Goal: Check status

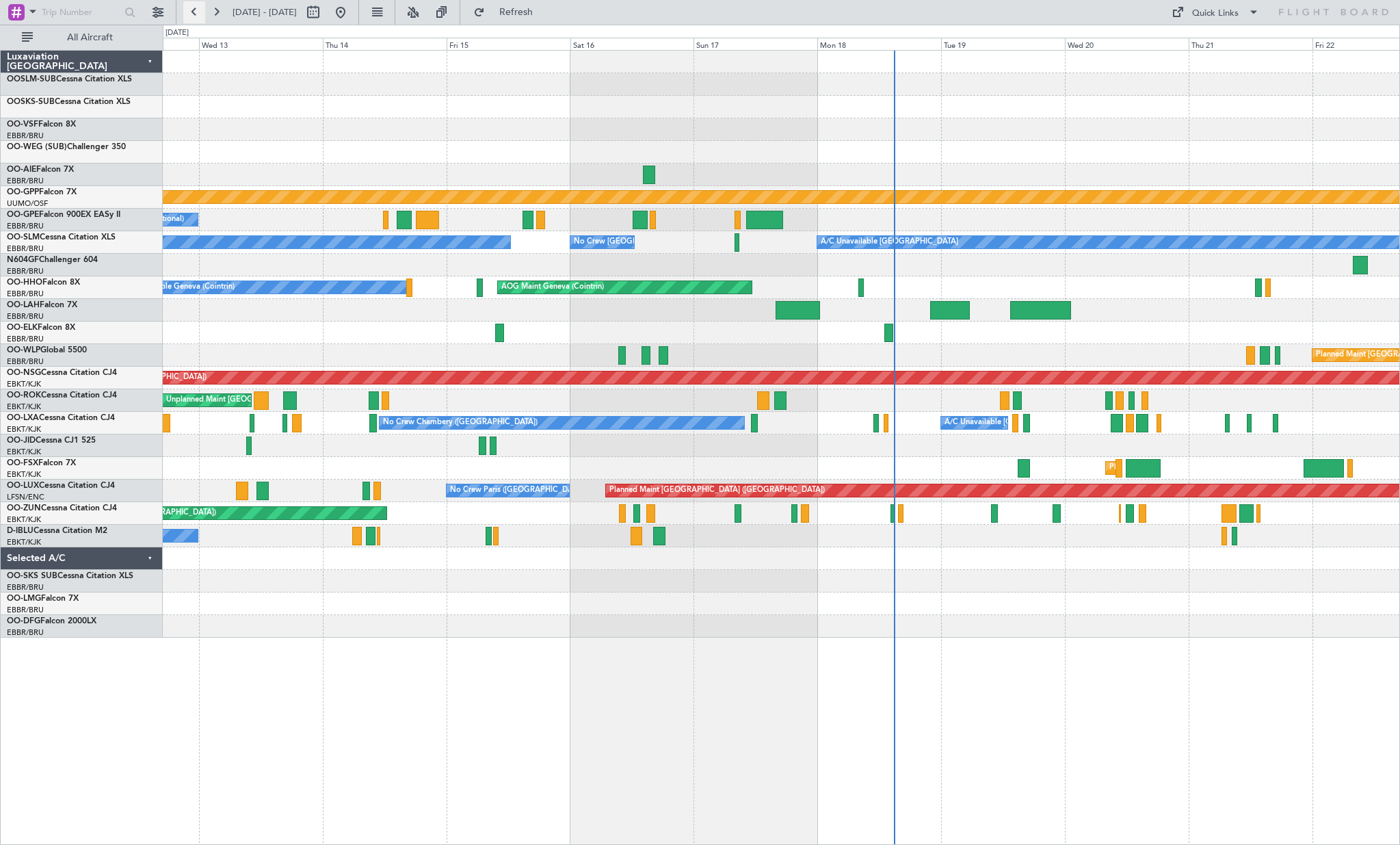
click at [198, 13] on button at bounding box center [194, 12] width 22 height 22
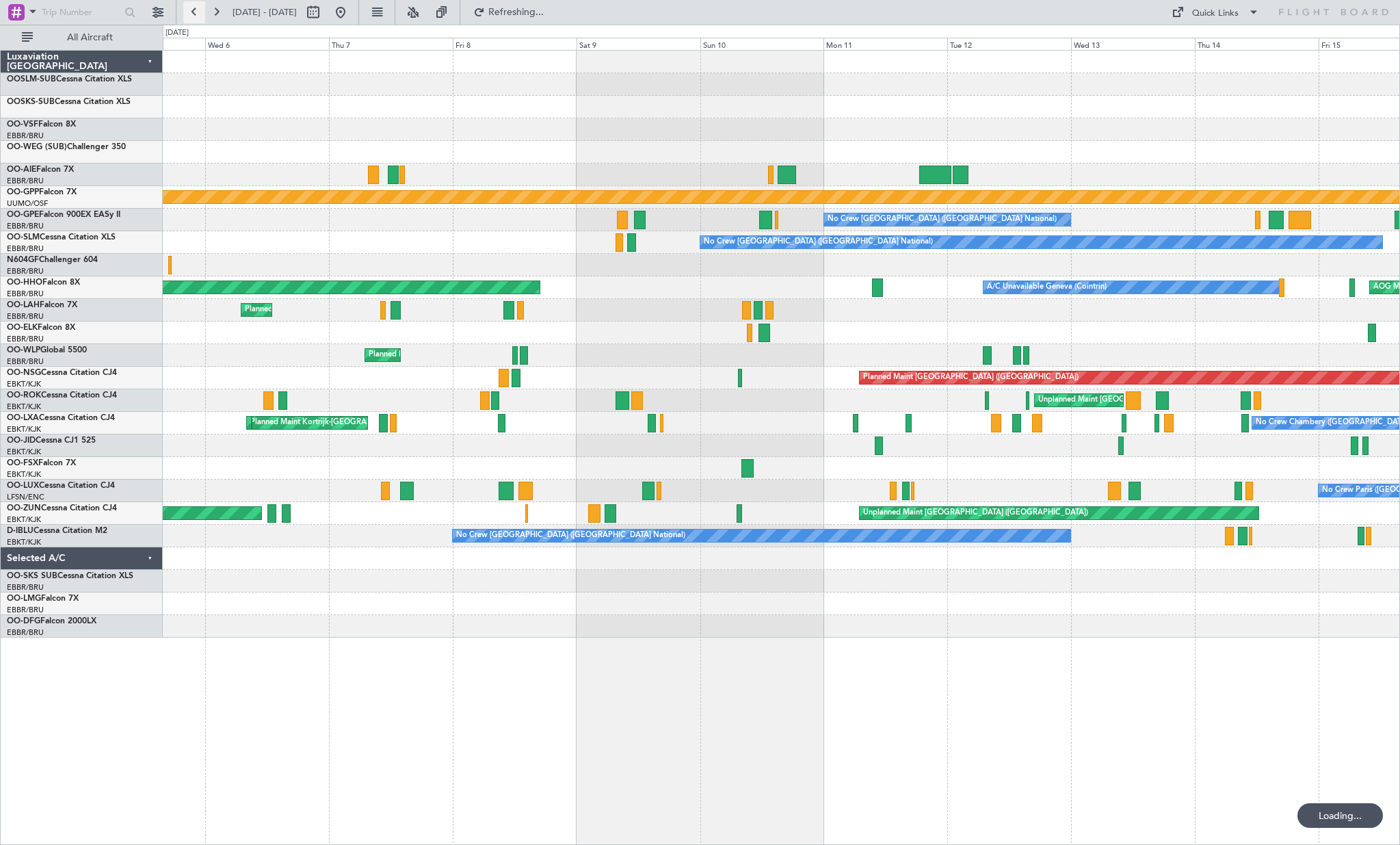
click at [198, 13] on button at bounding box center [194, 12] width 22 height 22
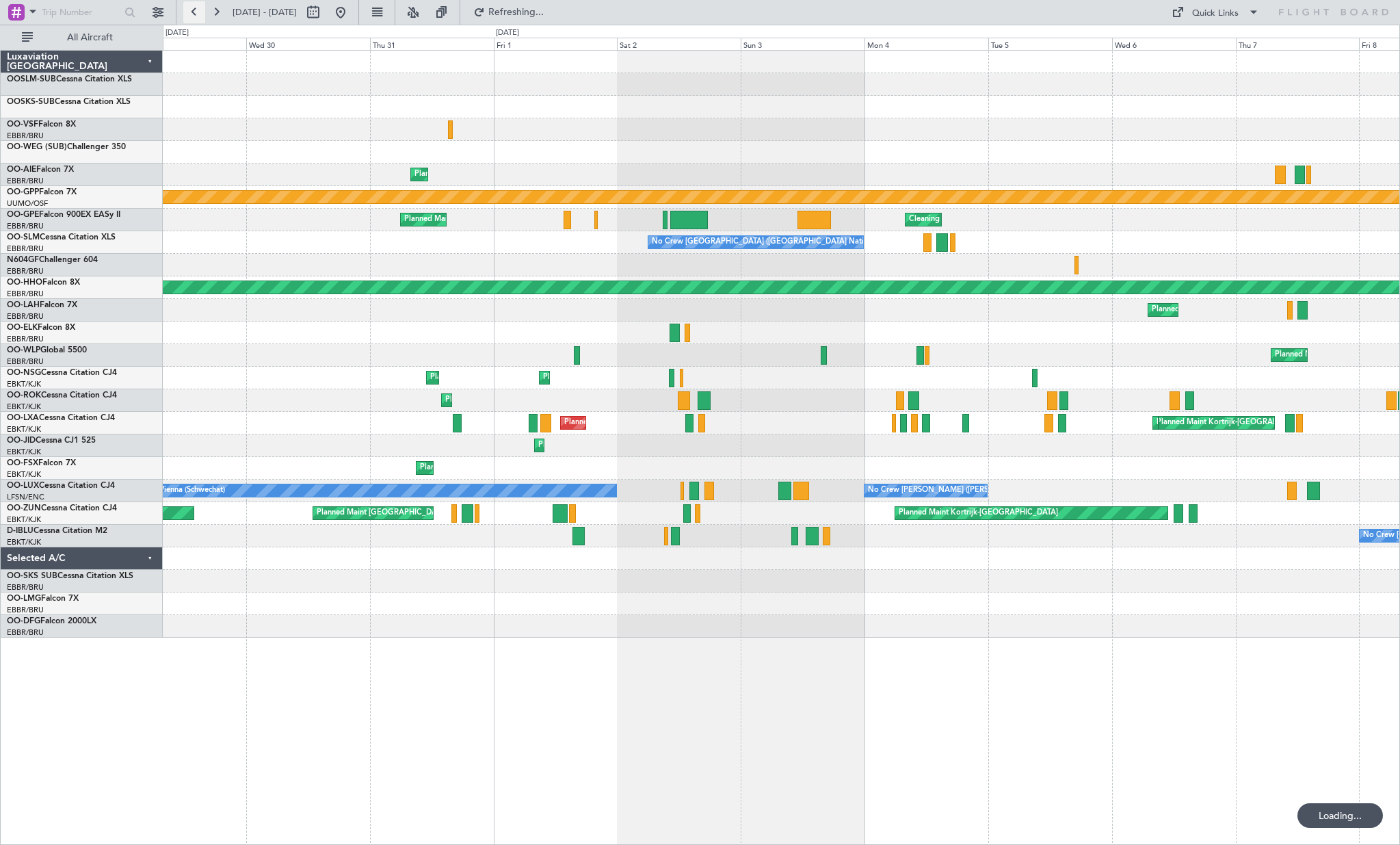
click at [198, 13] on button at bounding box center [194, 12] width 22 height 22
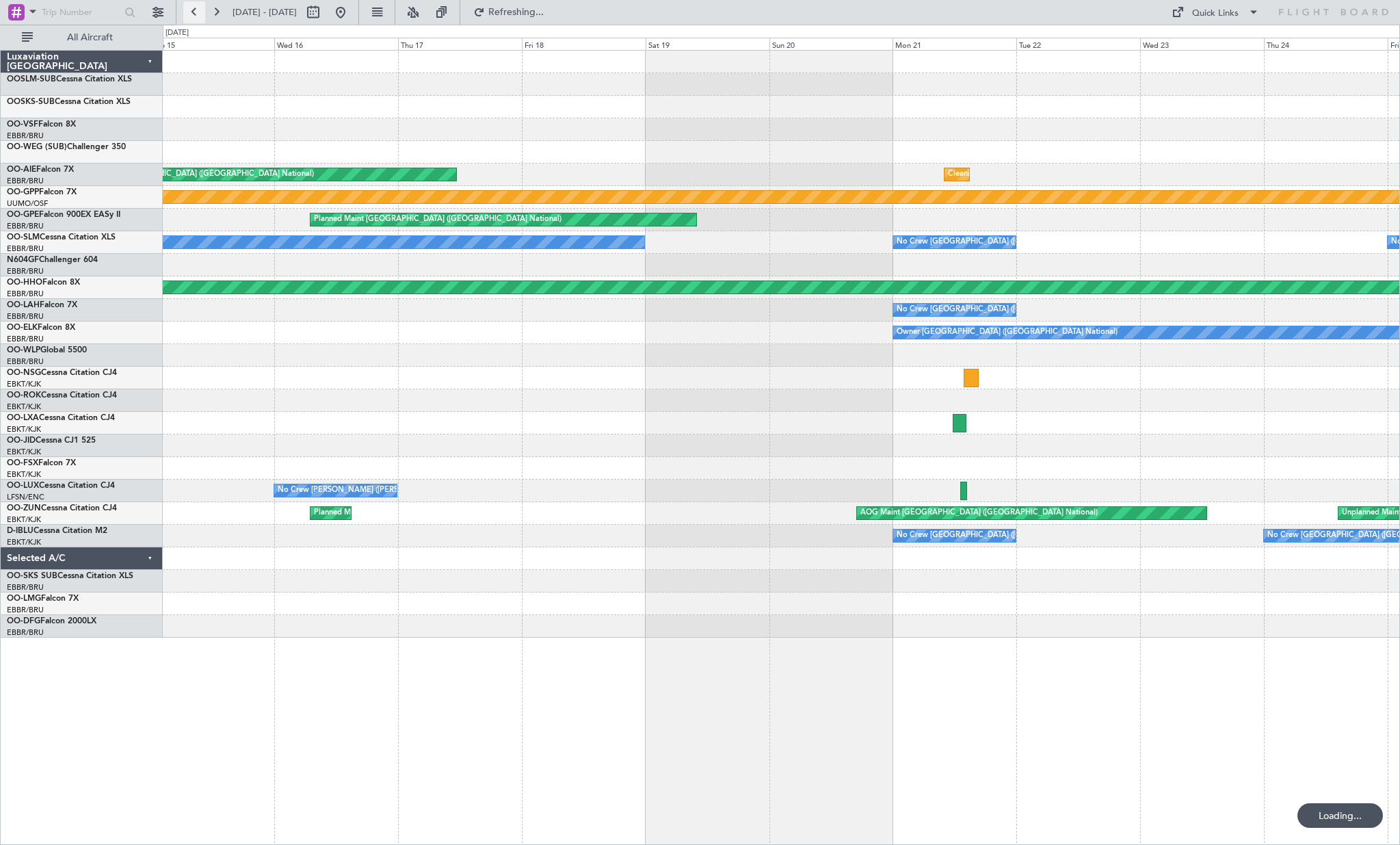
click at [198, 13] on button at bounding box center [194, 12] width 22 height 22
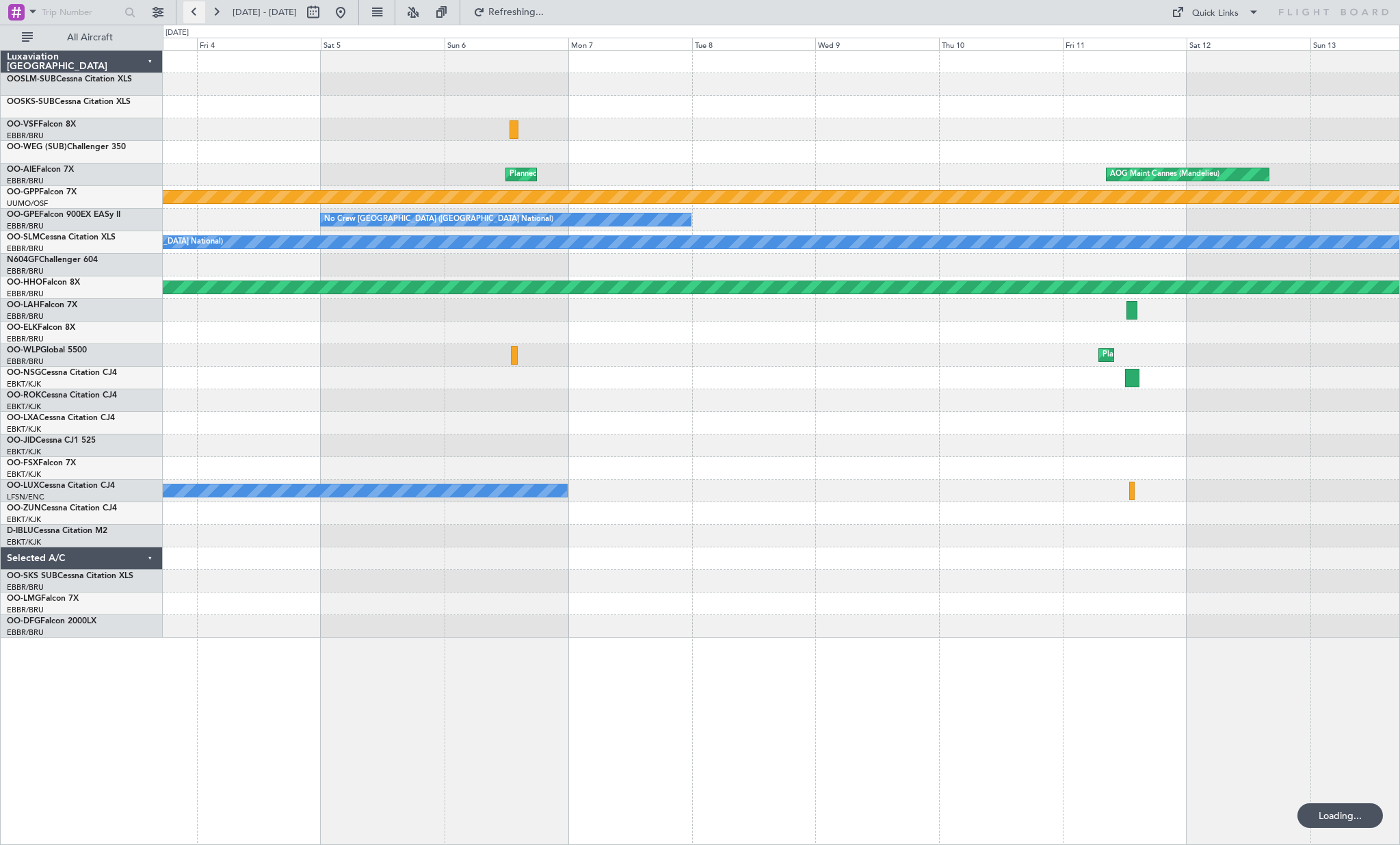
click at [198, 13] on button at bounding box center [194, 12] width 22 height 22
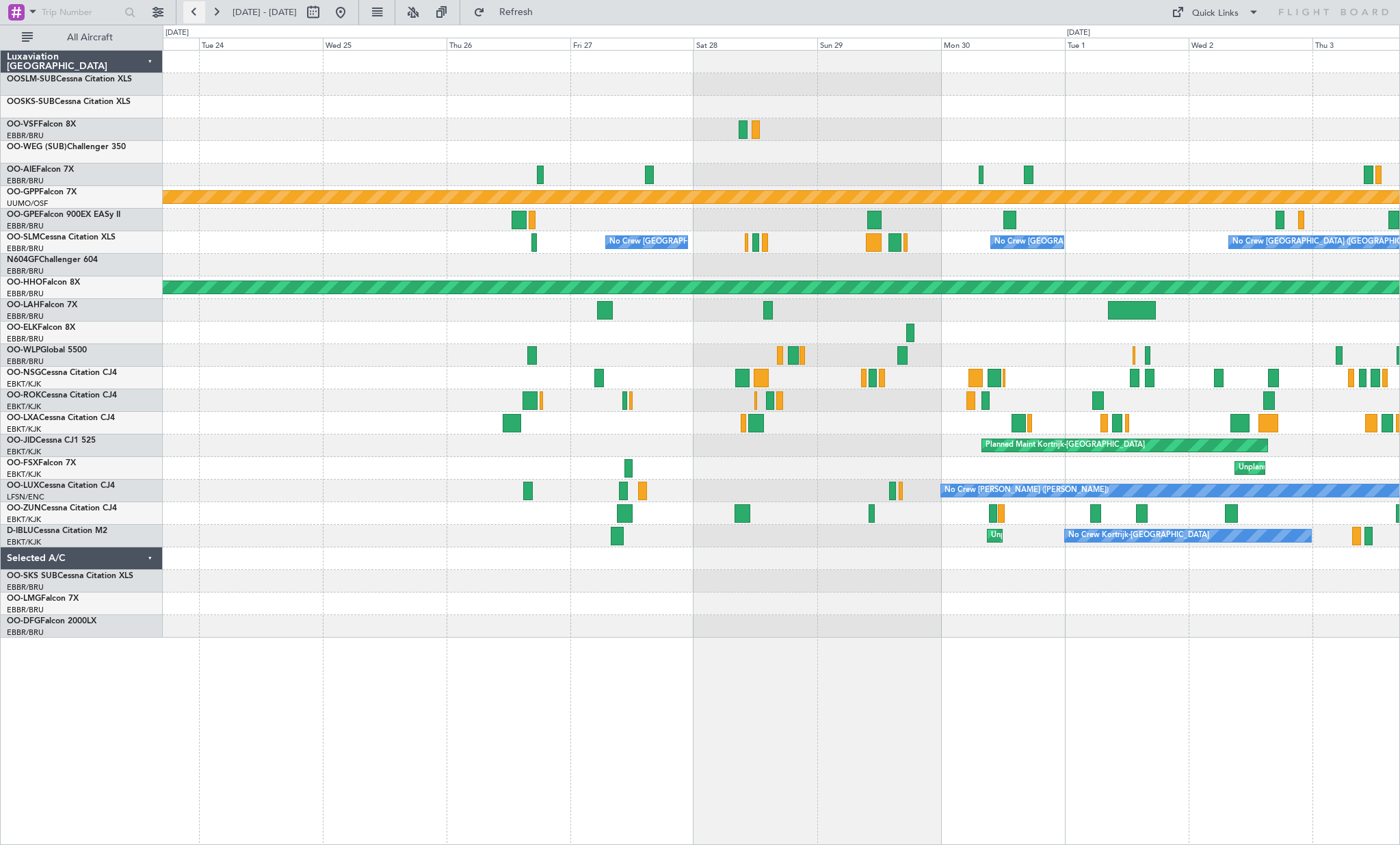
click at [198, 14] on button at bounding box center [194, 12] width 22 height 22
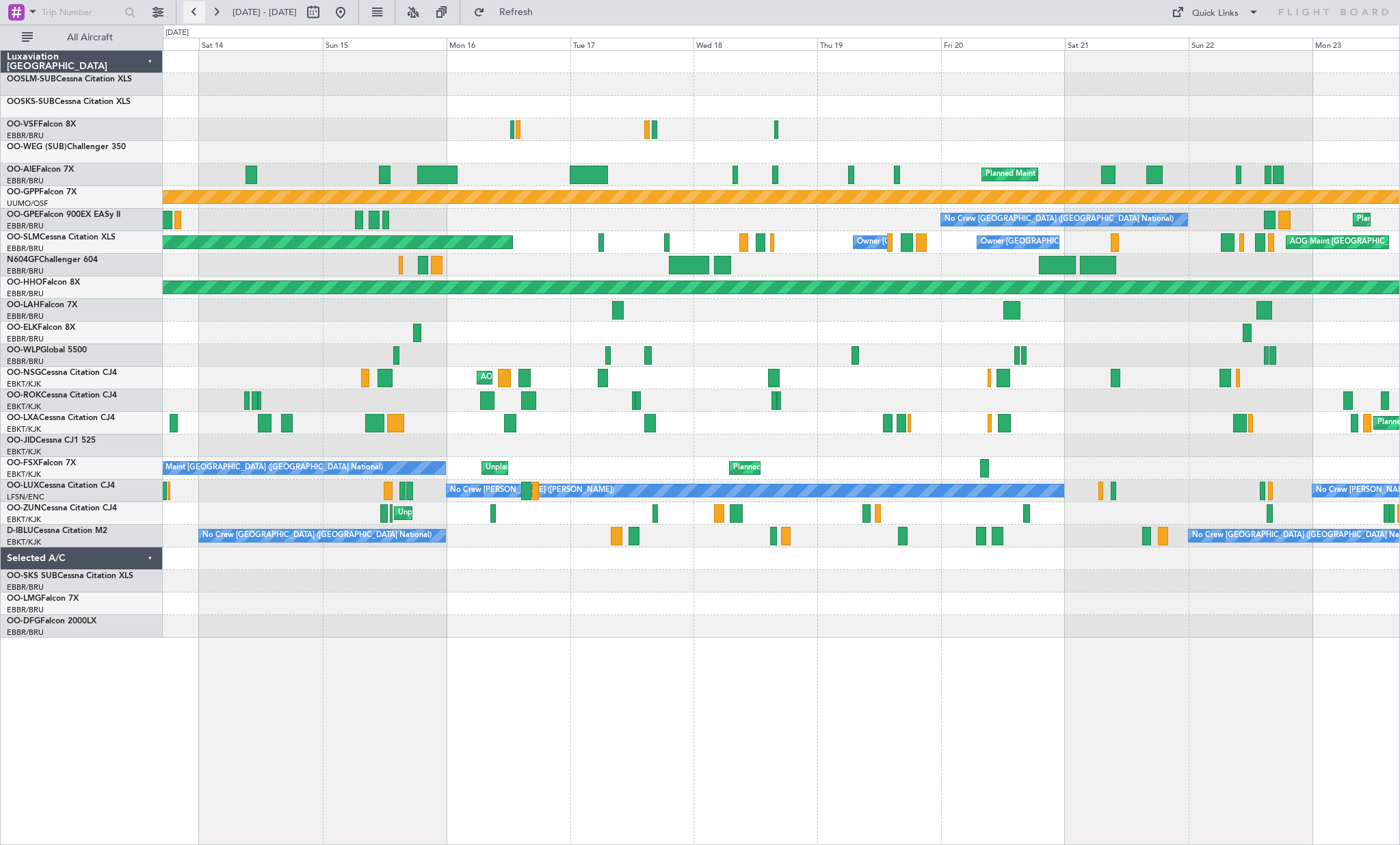
click at [198, 14] on button at bounding box center [194, 12] width 22 height 22
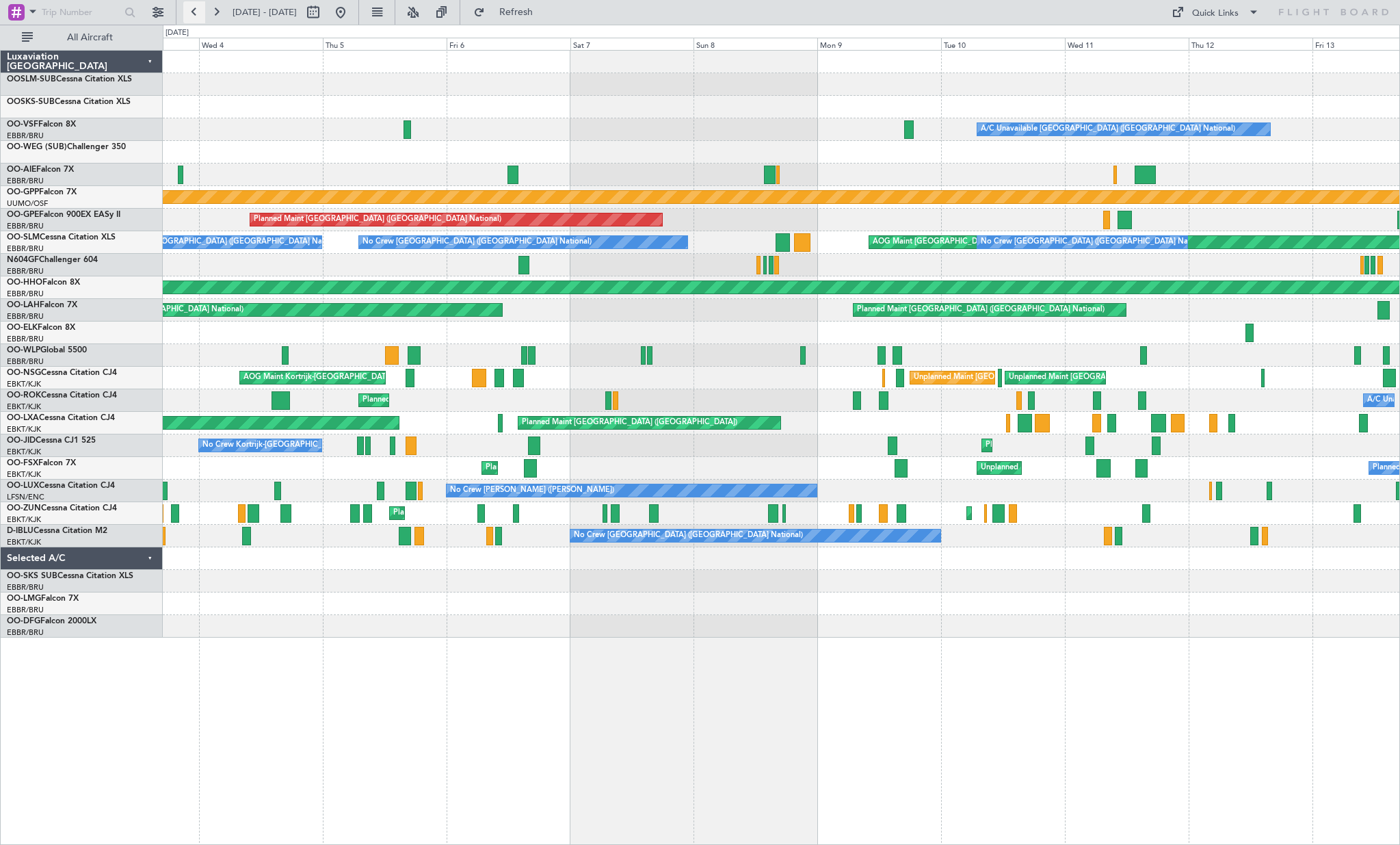
click at [194, 19] on button at bounding box center [194, 12] width 22 height 22
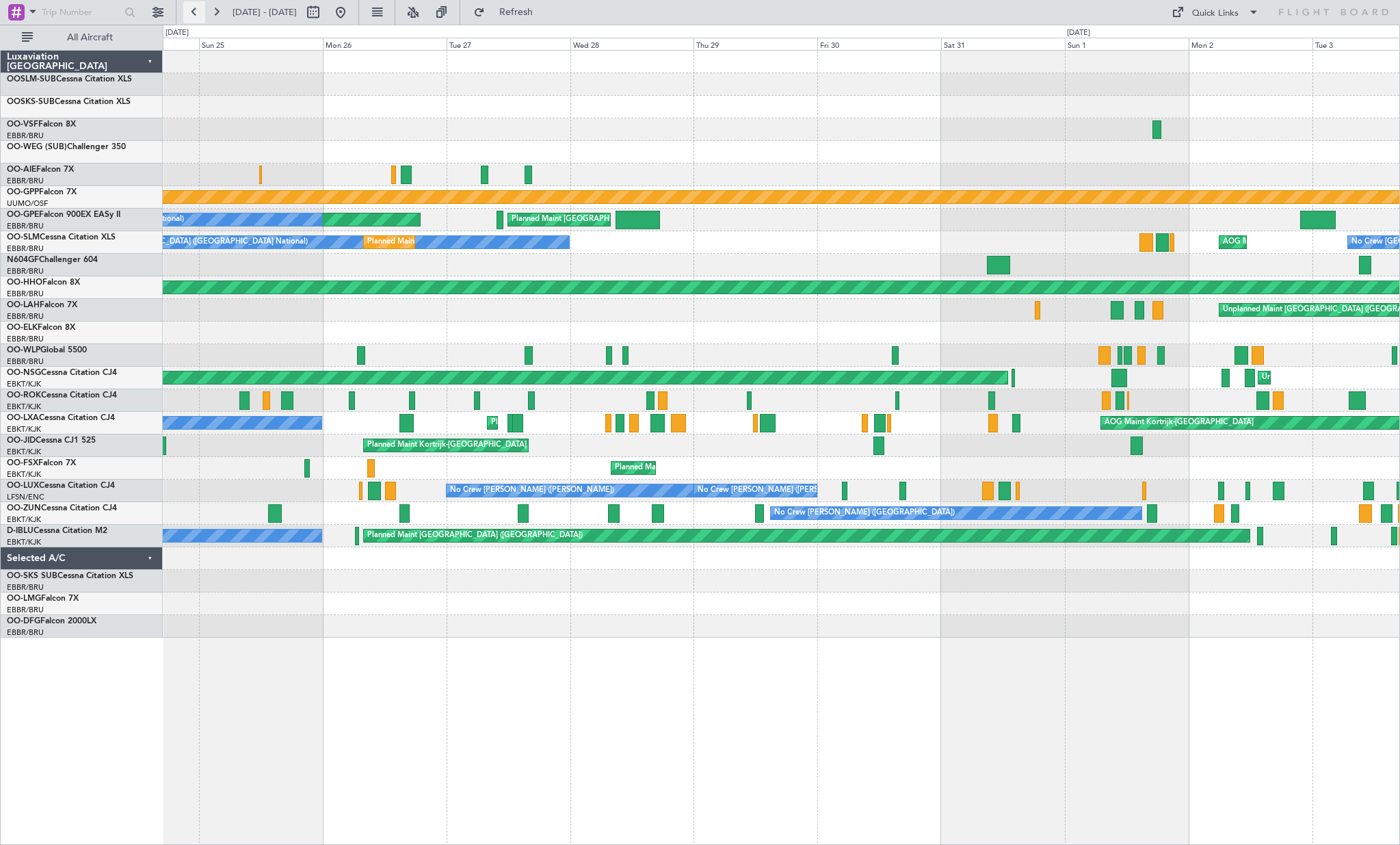
click at [193, 11] on button at bounding box center [194, 12] width 22 height 22
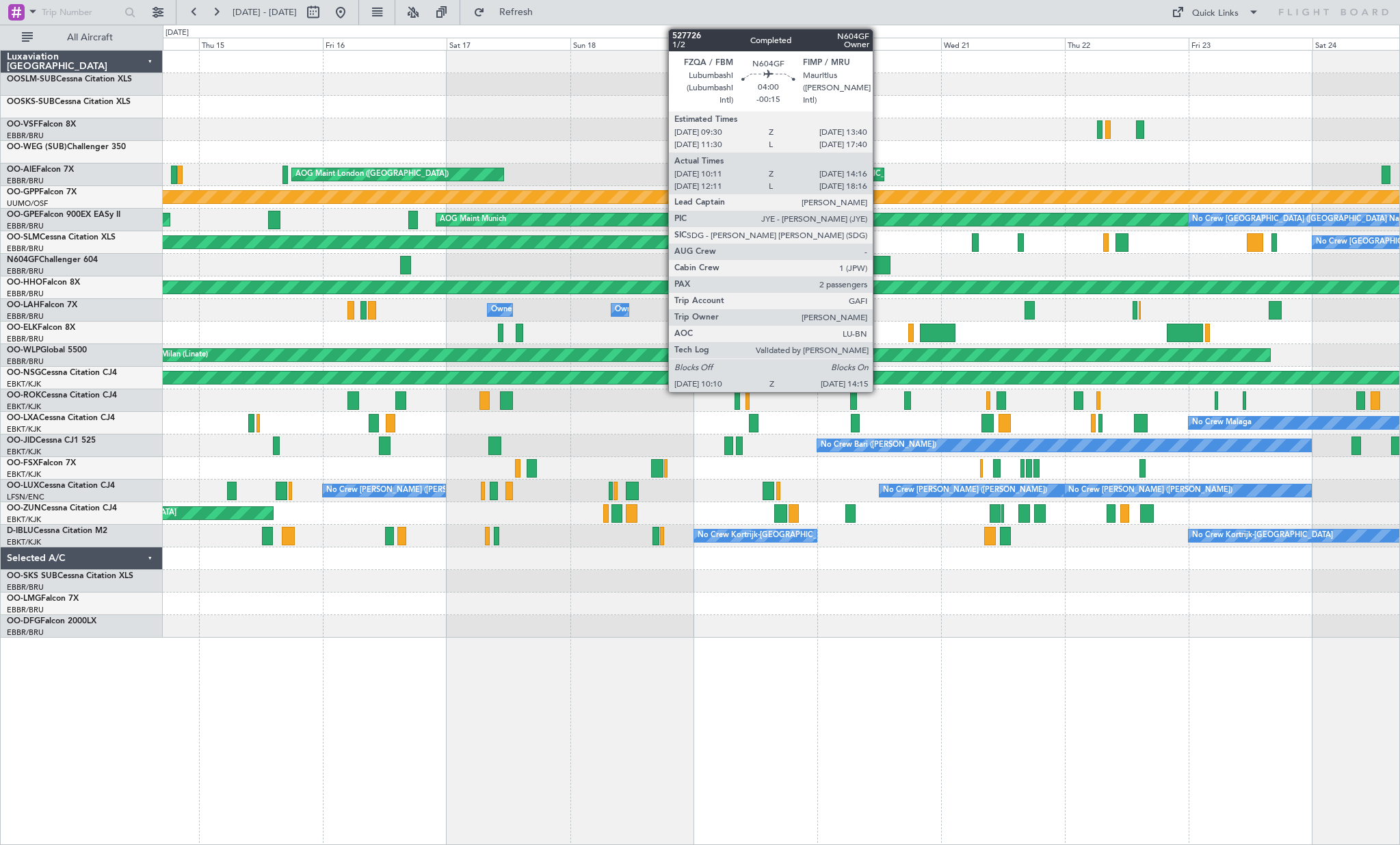
click at [879, 265] on div at bounding box center [879, 265] width 21 height 19
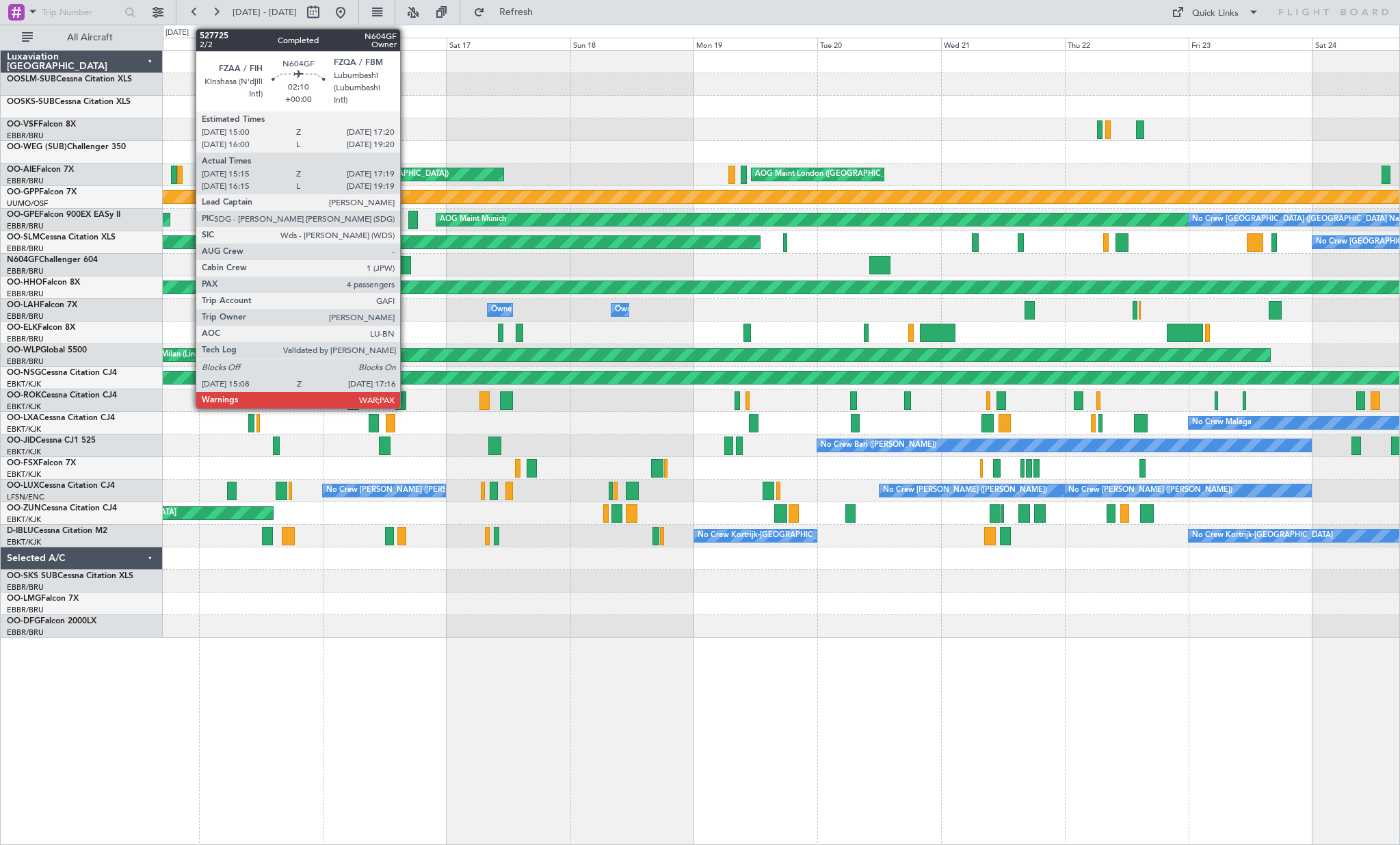
click at [407, 262] on div at bounding box center [406, 265] width 12 height 19
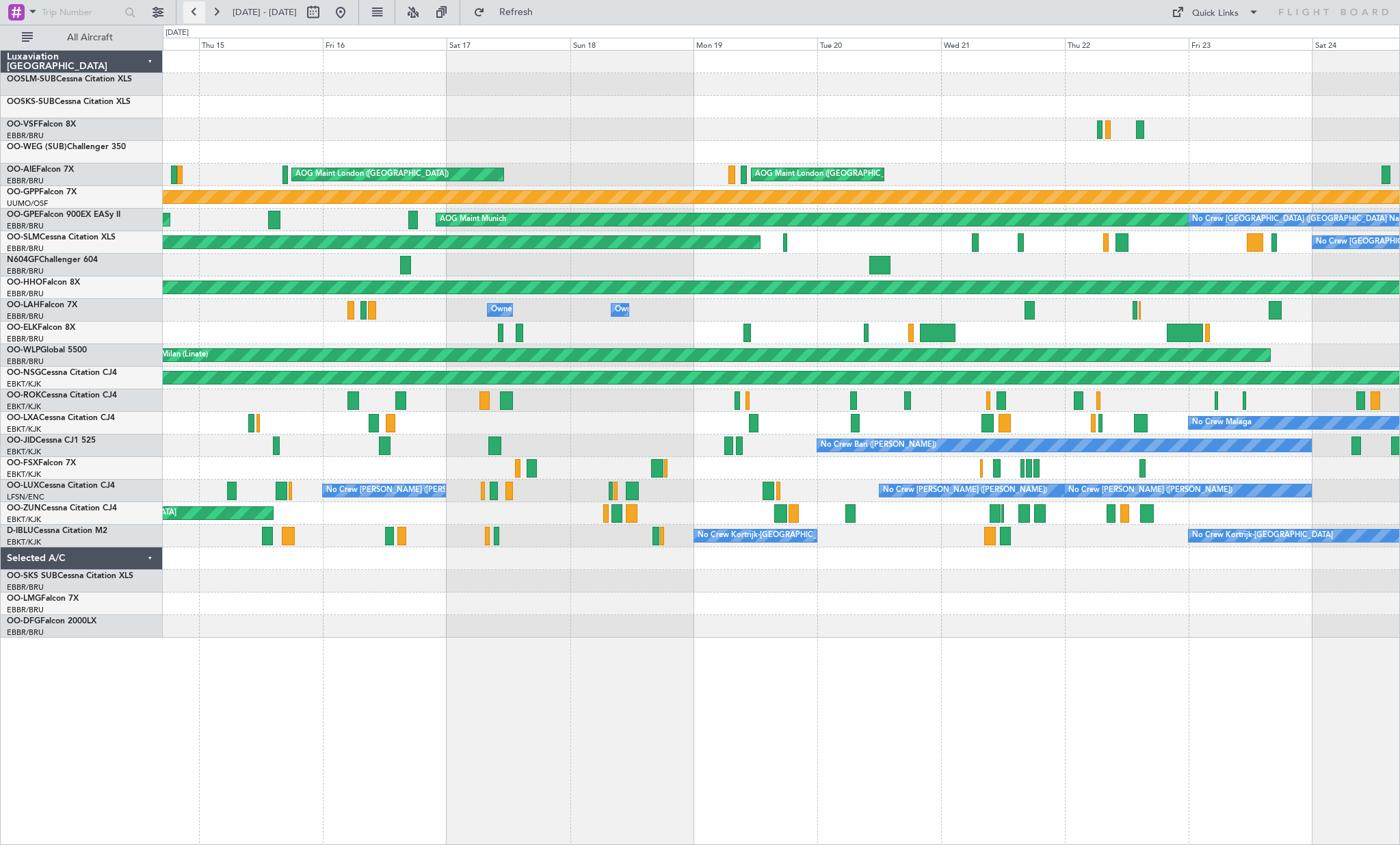
click at [192, 10] on button at bounding box center [194, 12] width 22 height 22
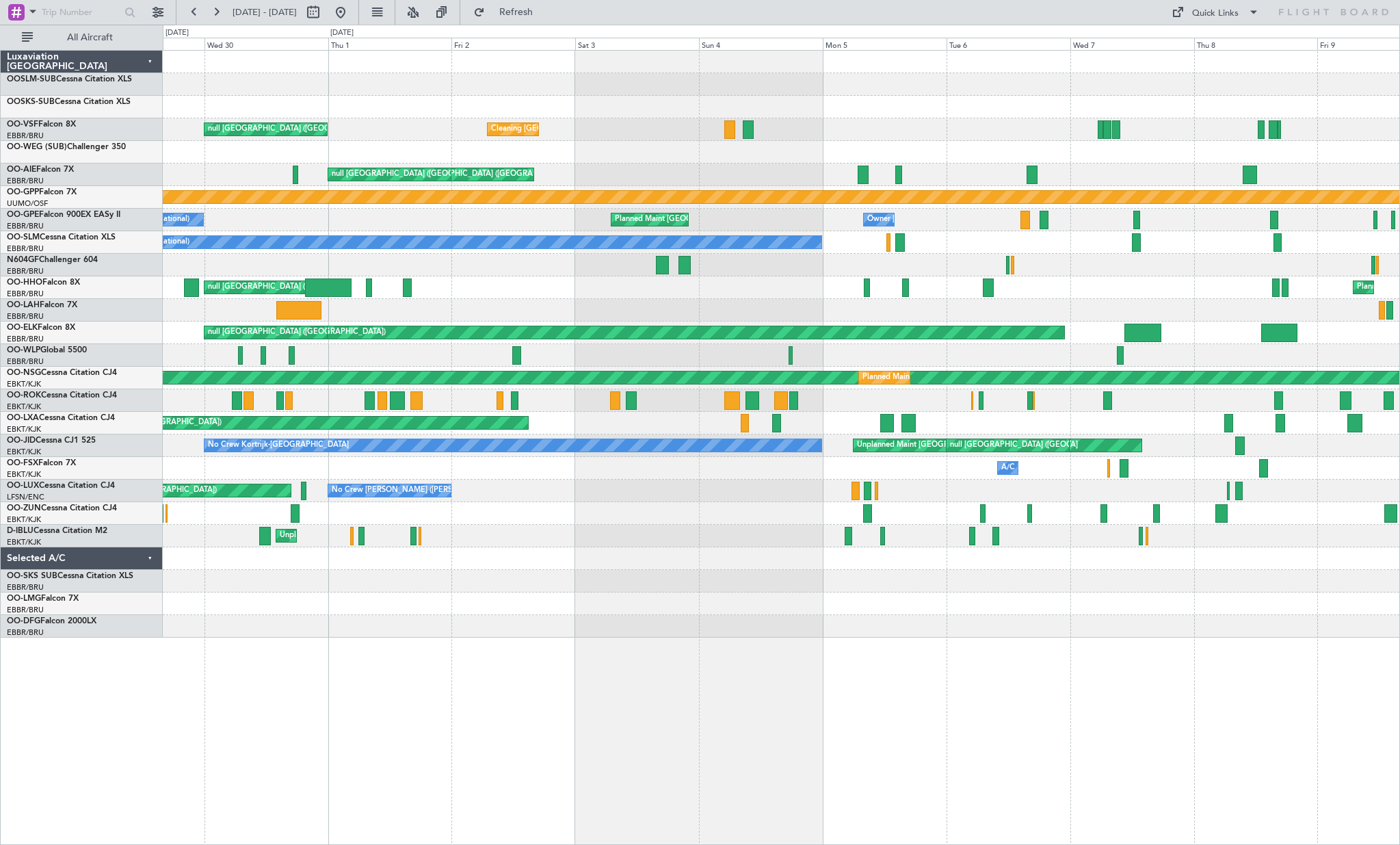
click at [853, 291] on div "Planned Maint Geneva (Cointrin) null [GEOGRAPHIC_DATA] ([GEOGRAPHIC_DATA])" at bounding box center [781, 287] width 1236 height 23
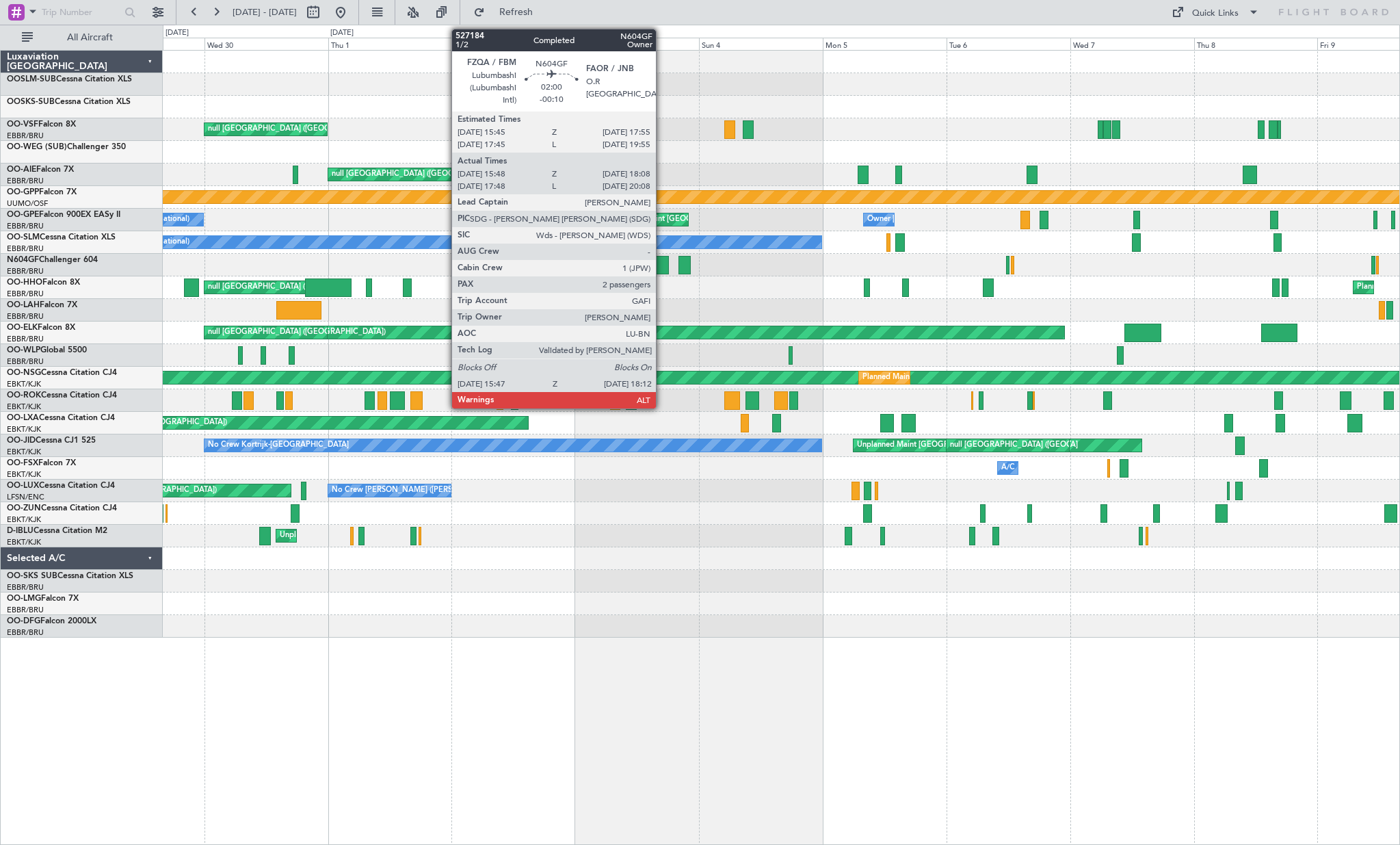
click at [662, 265] on div at bounding box center [662, 265] width 13 height 19
